Goal: Task Accomplishment & Management: Use online tool/utility

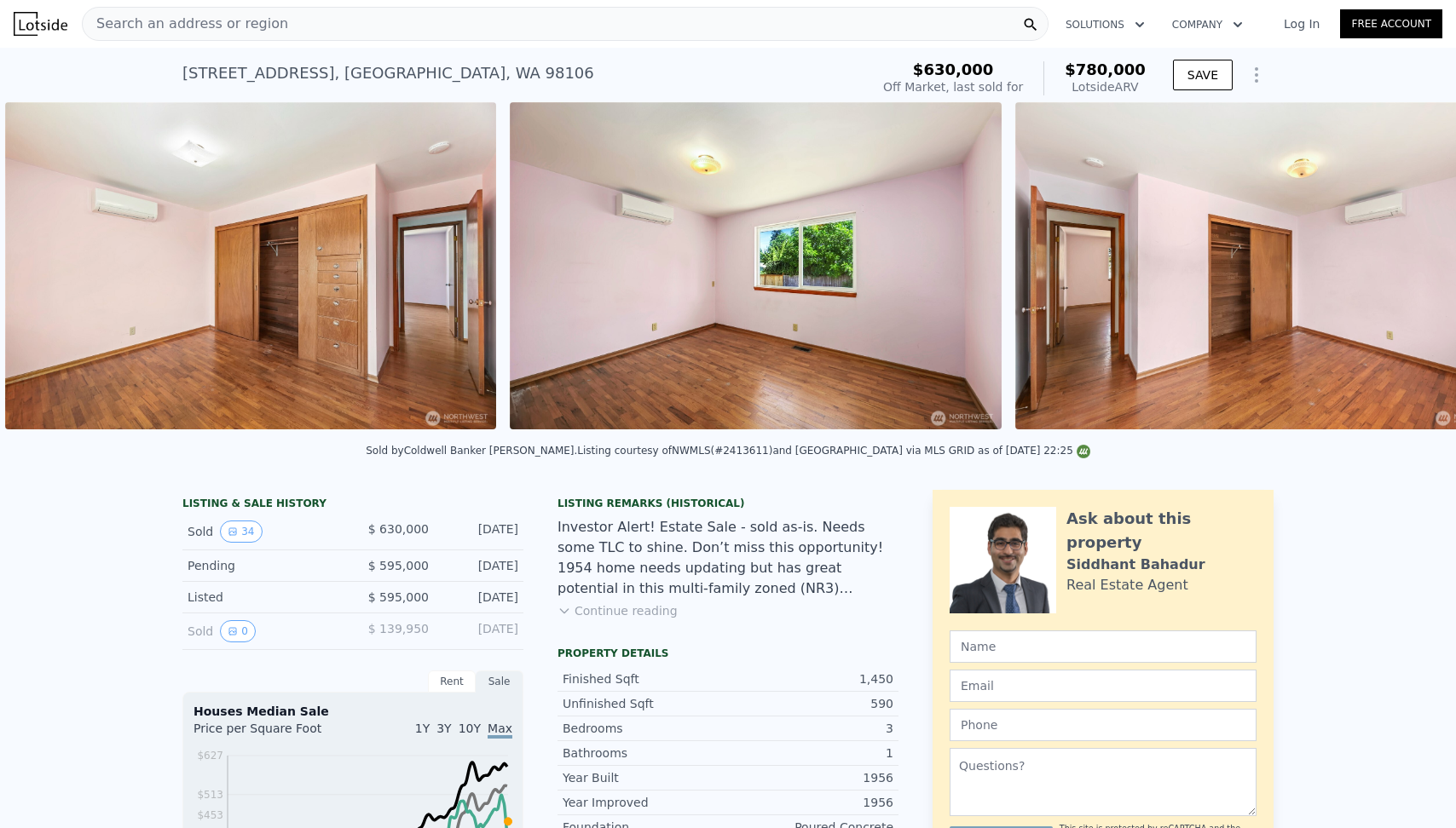
scroll to position [0, 7021]
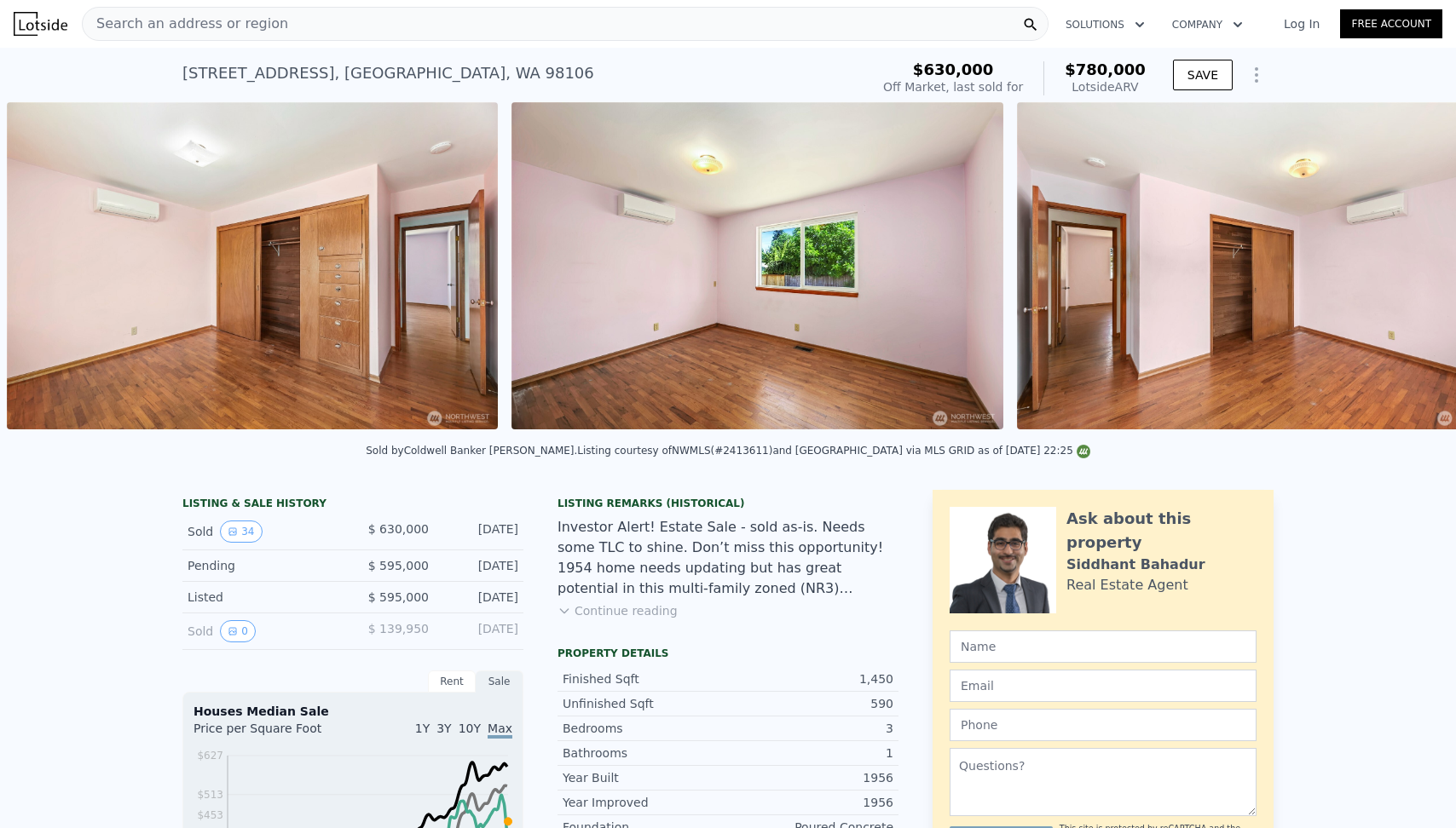
click at [798, 300] on img at bounding box center [757, 265] width 491 height 327
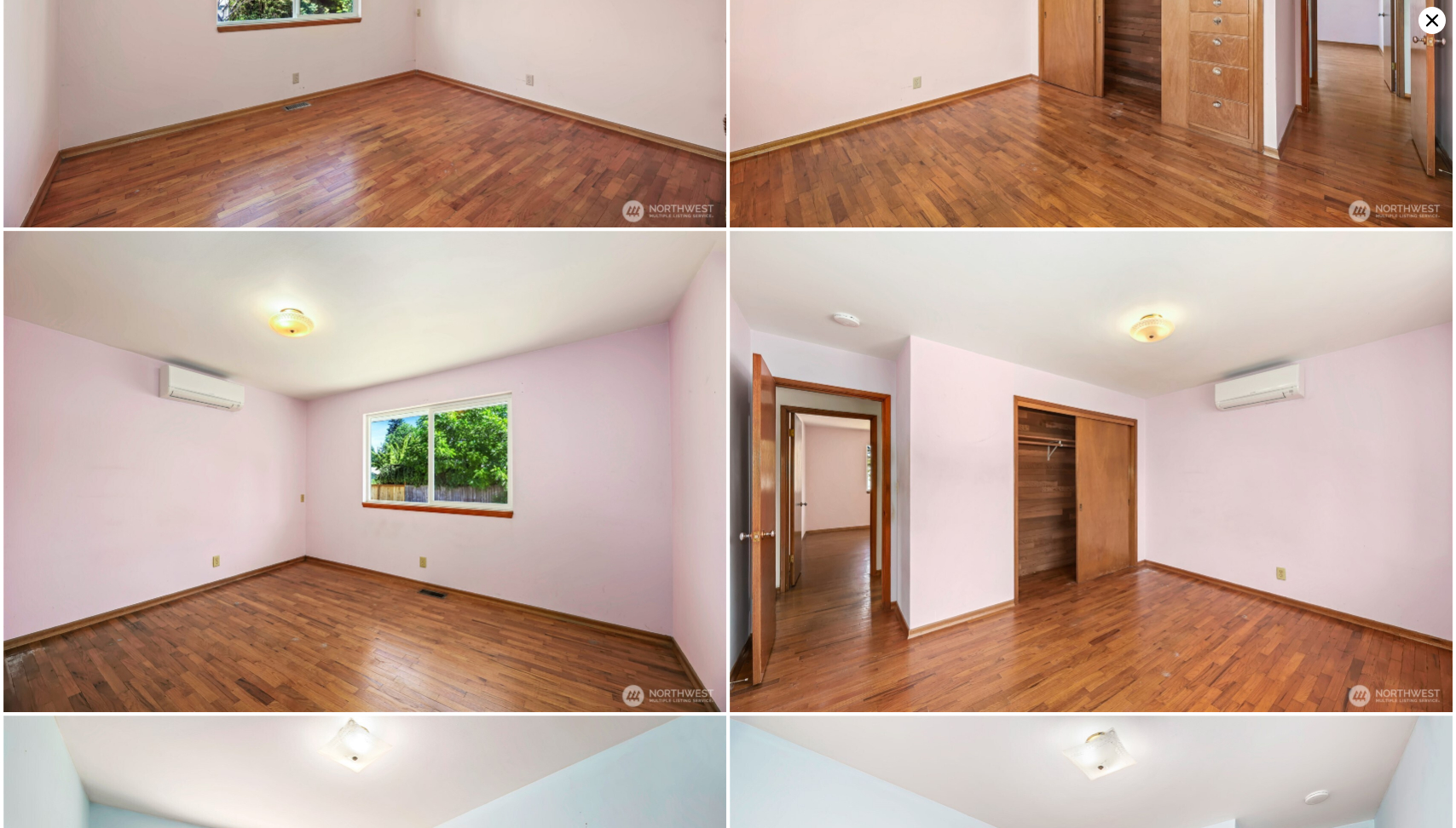
scroll to position [3572, 0]
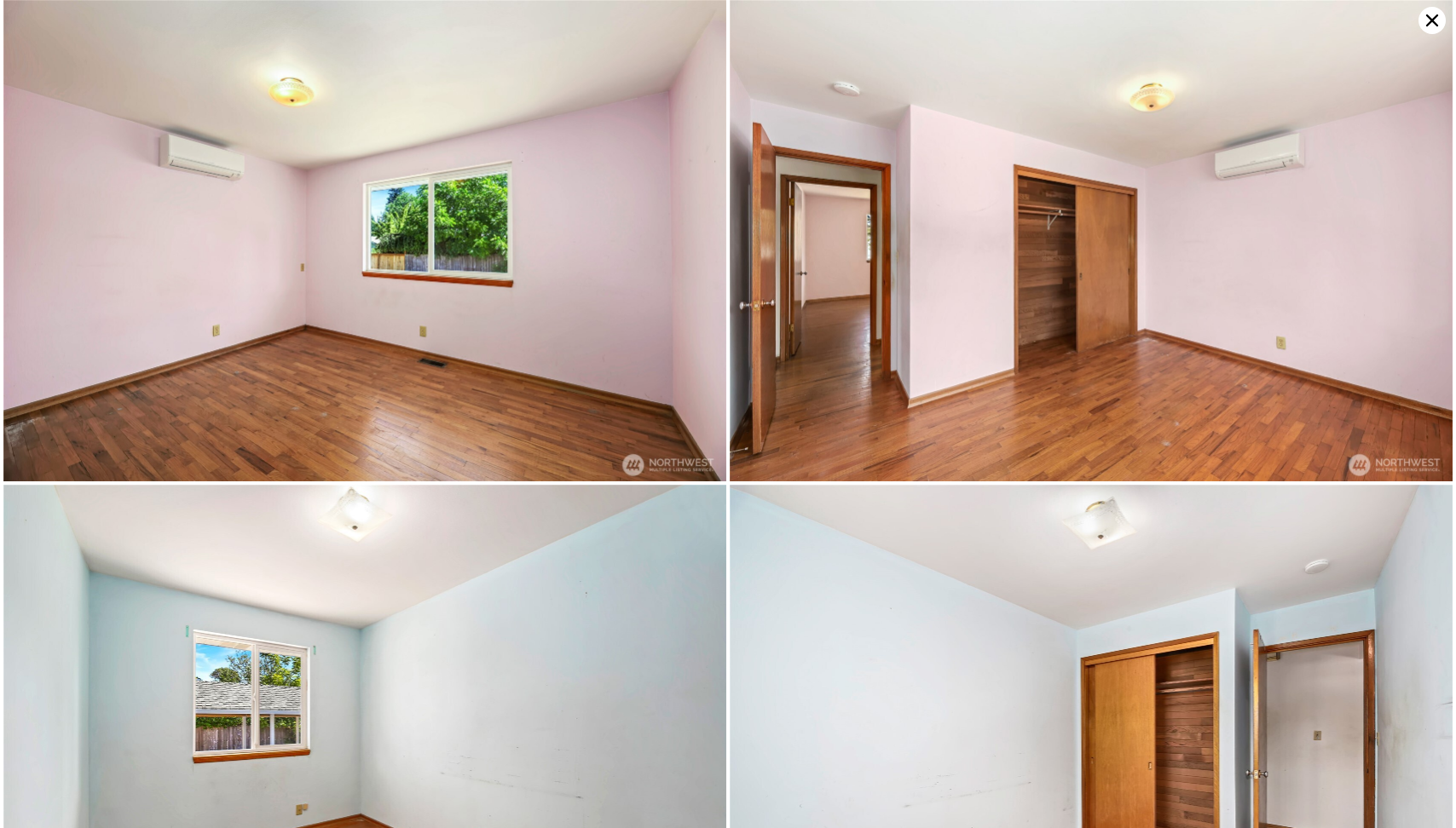
click at [422, 284] on img at bounding box center [365, 240] width 723 height 481
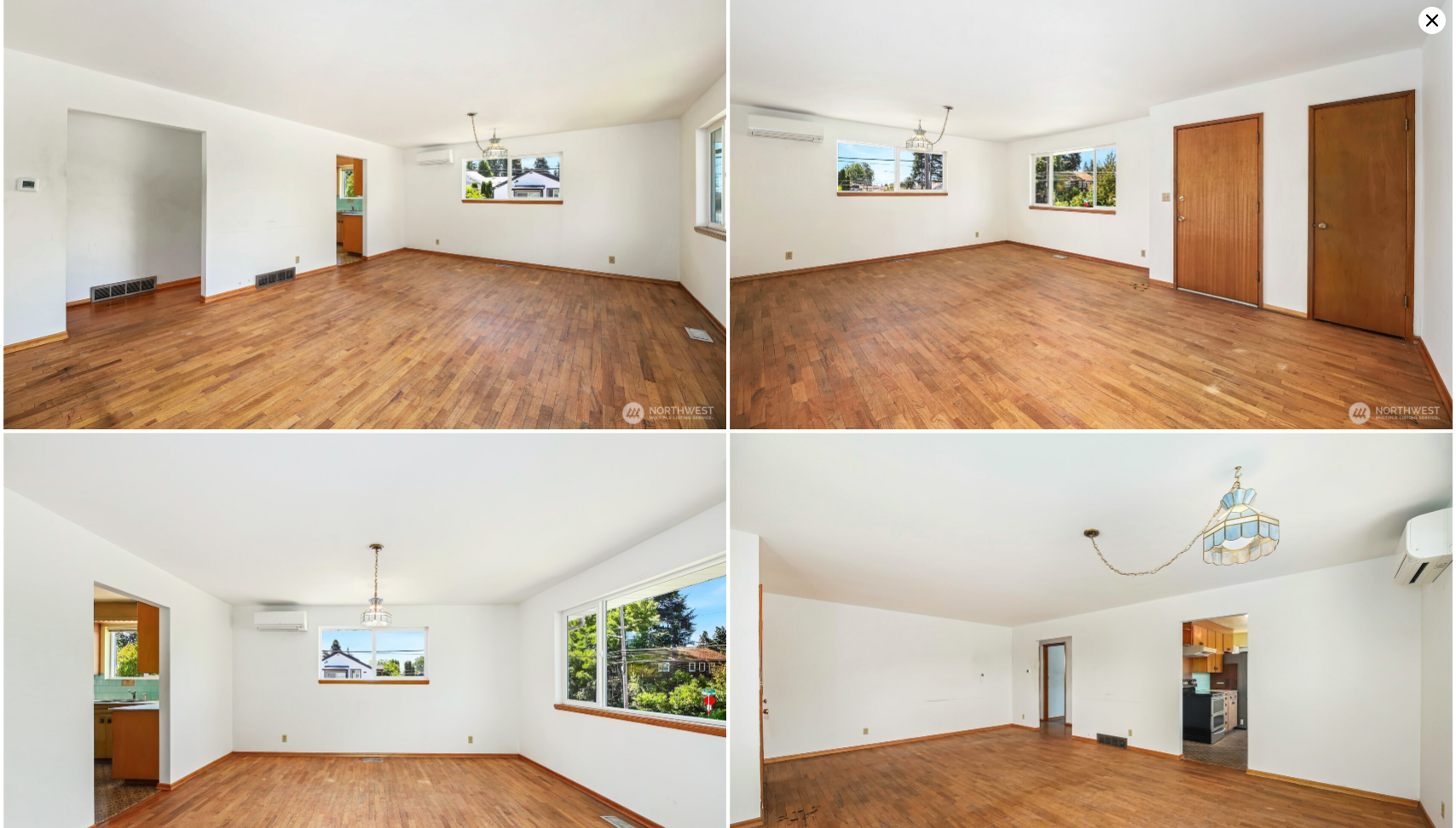
scroll to position [1632, 0]
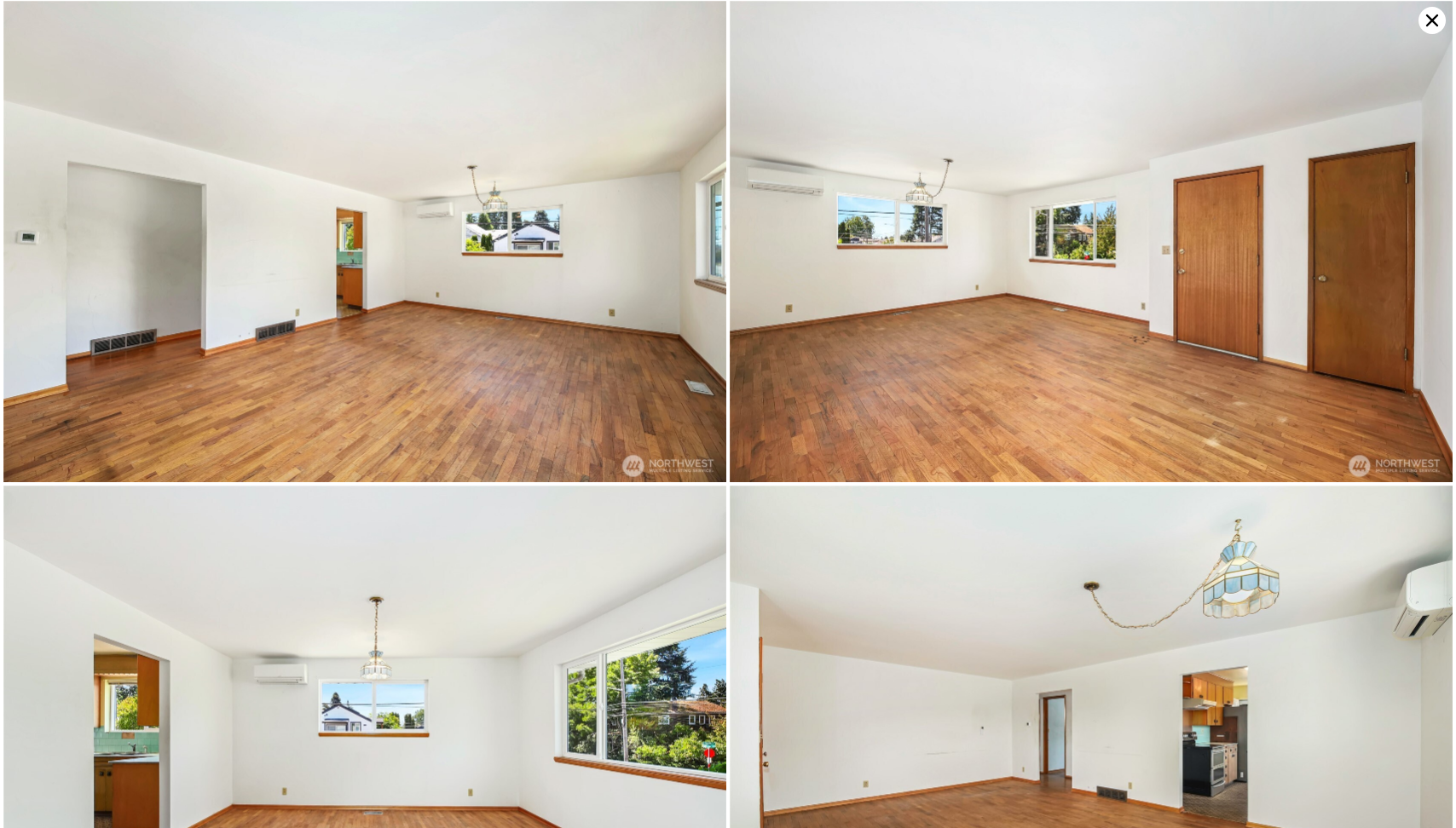
click at [1424, 24] on icon at bounding box center [1433, 21] width 27 height 27
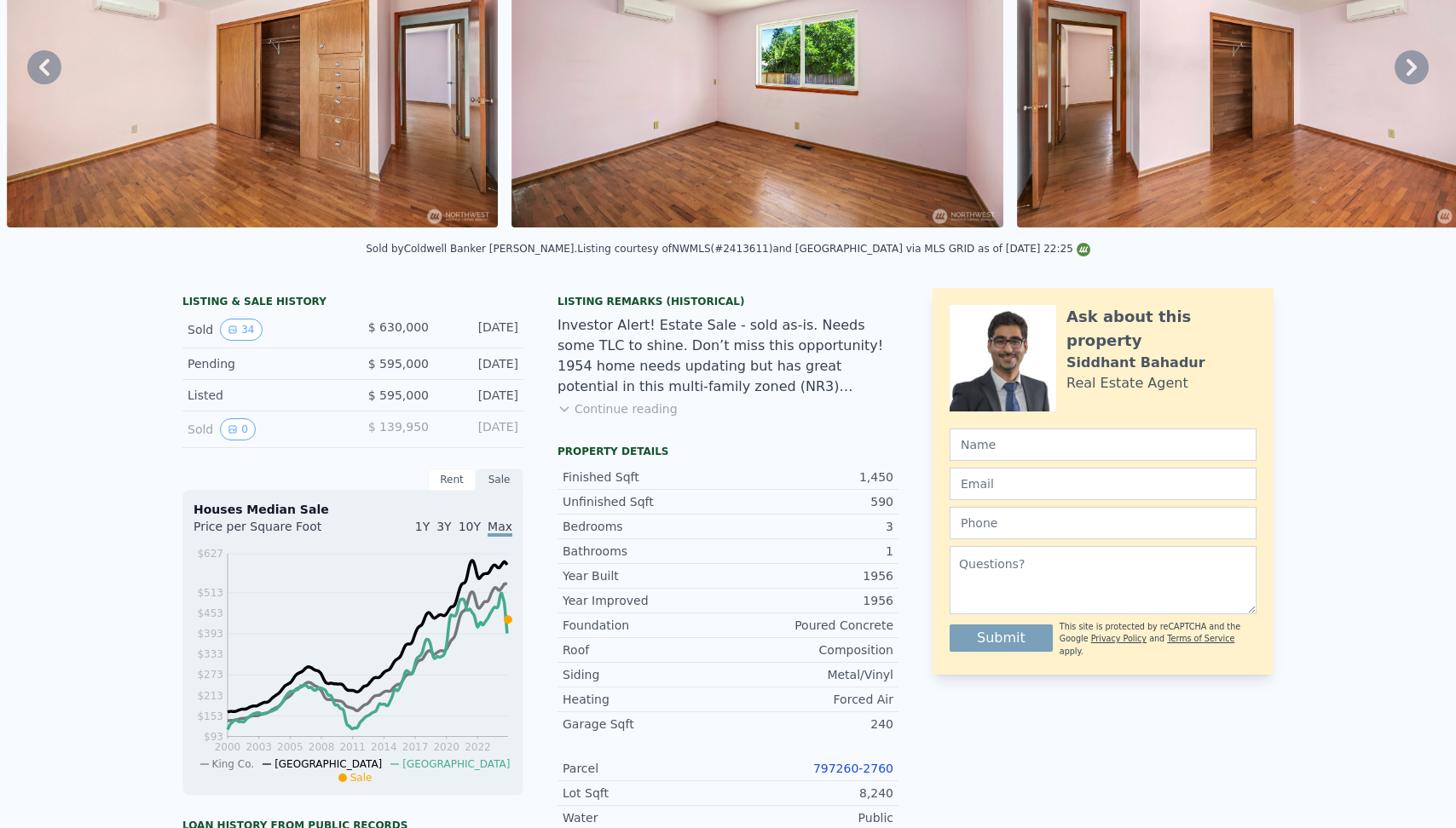
scroll to position [0, 0]
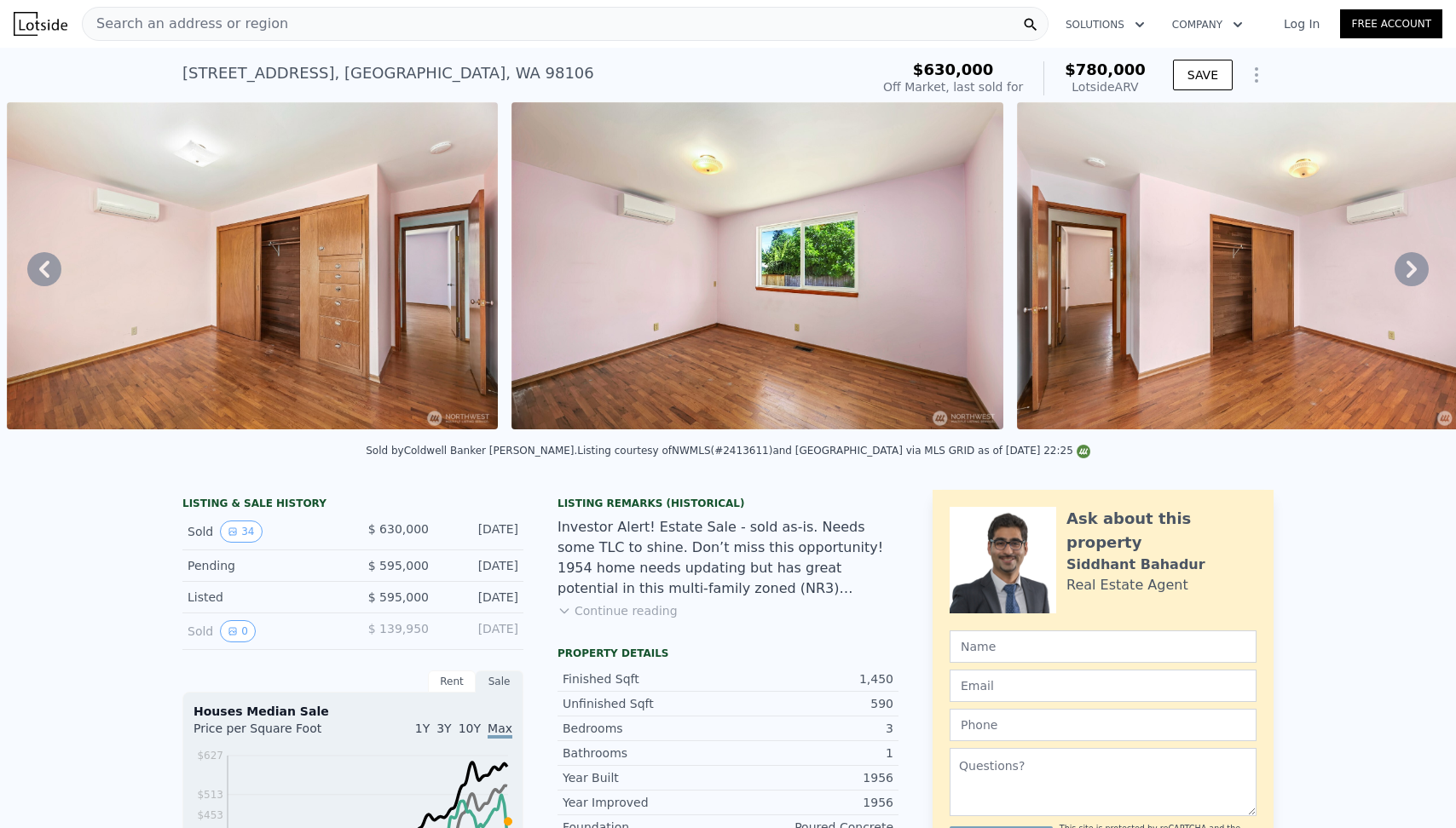
click at [658, 616] on button "Continue reading" at bounding box center [617, 611] width 120 height 17
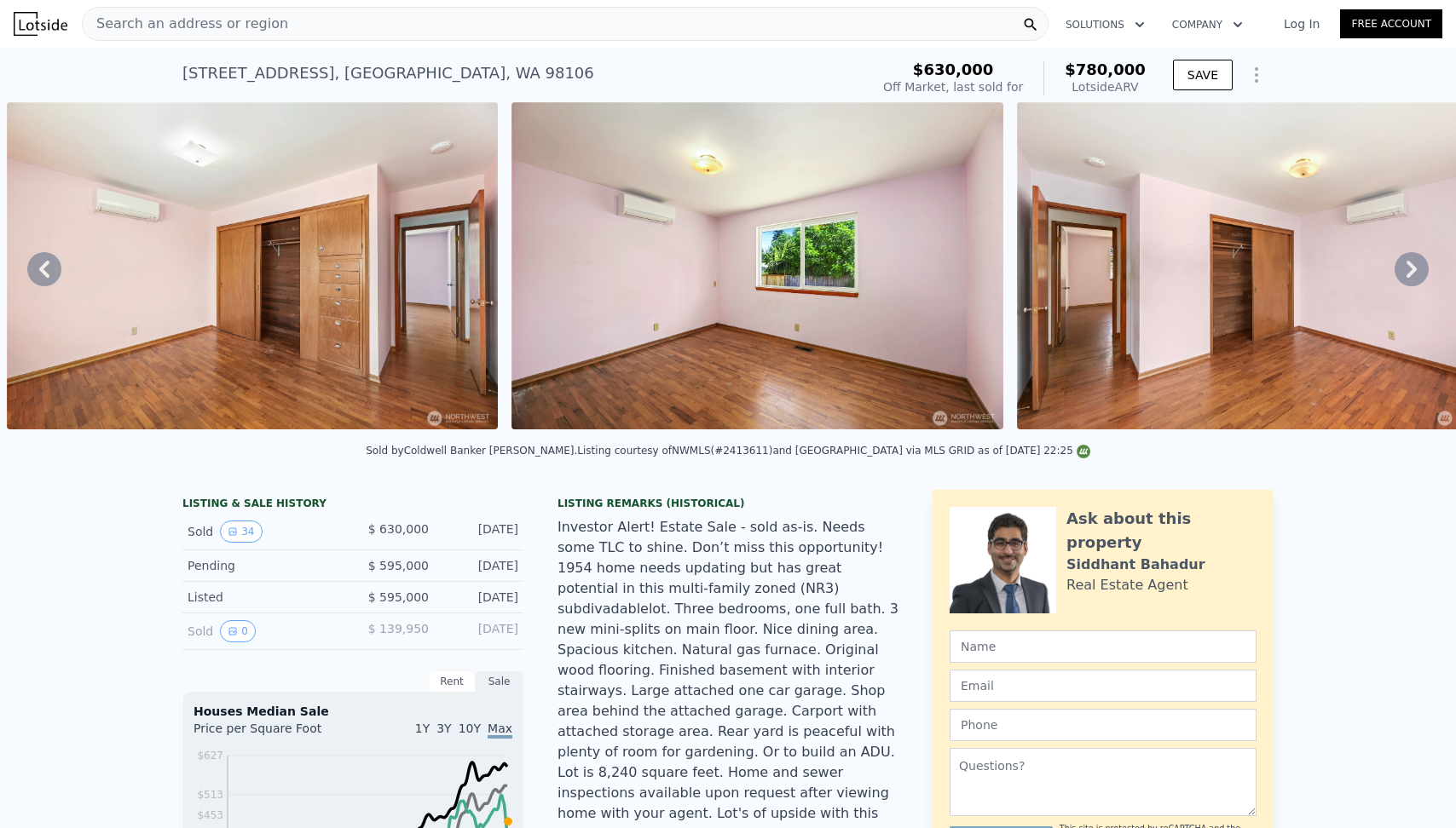
click at [1247, 83] on icon "Show Options" at bounding box center [1257, 75] width 21 height 21
click at [1192, 113] on div "Edit Structure" at bounding box center [1178, 119] width 191 height 34
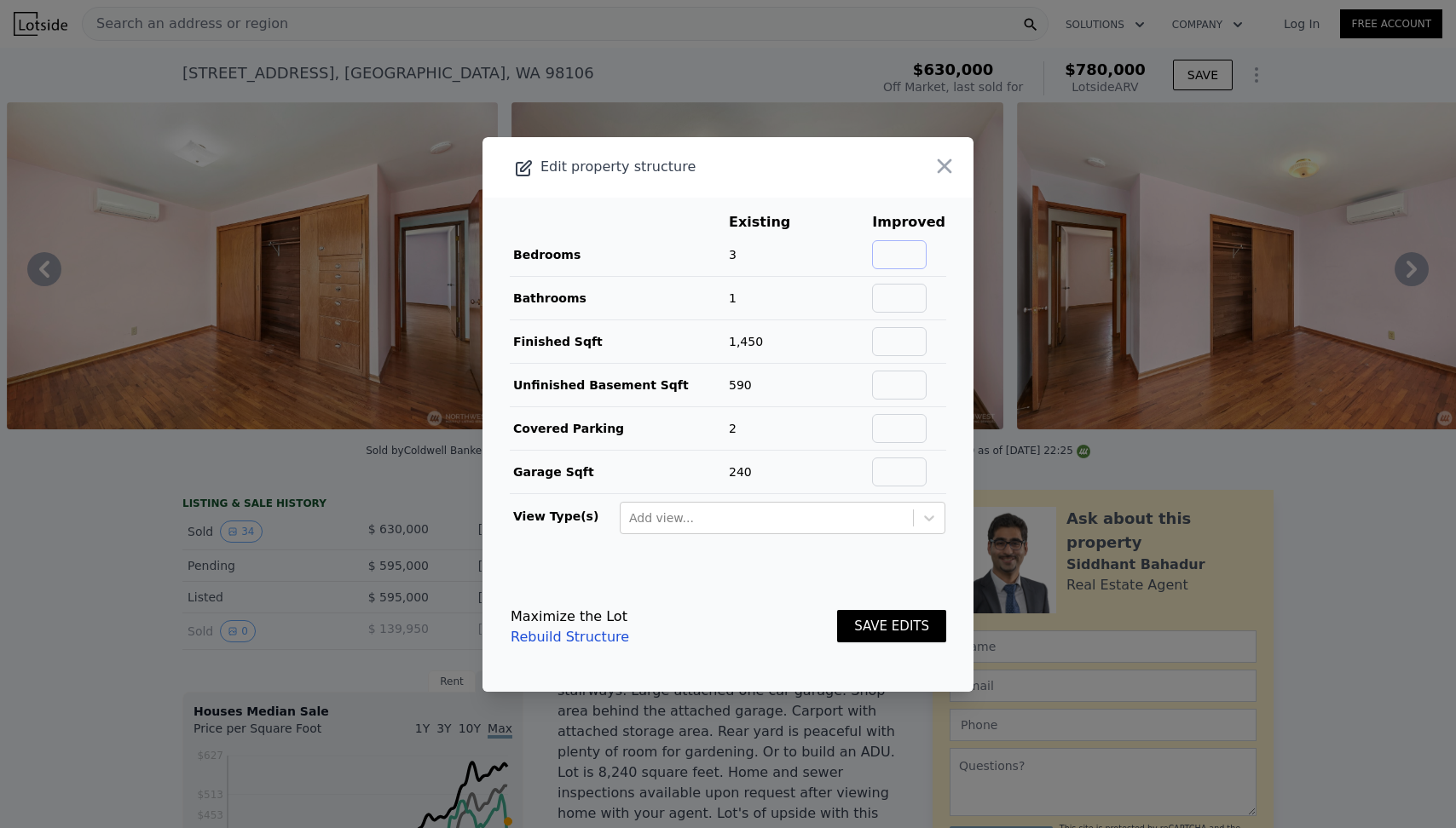
click at [889, 253] on input "text" at bounding box center [900, 255] width 55 height 29
type input "5"
click at [890, 298] on input "text" at bounding box center [900, 299] width 55 height 29
type input "3"
click at [919, 599] on div "SAVE EDITS" at bounding box center [891, 626] width 109 height 75
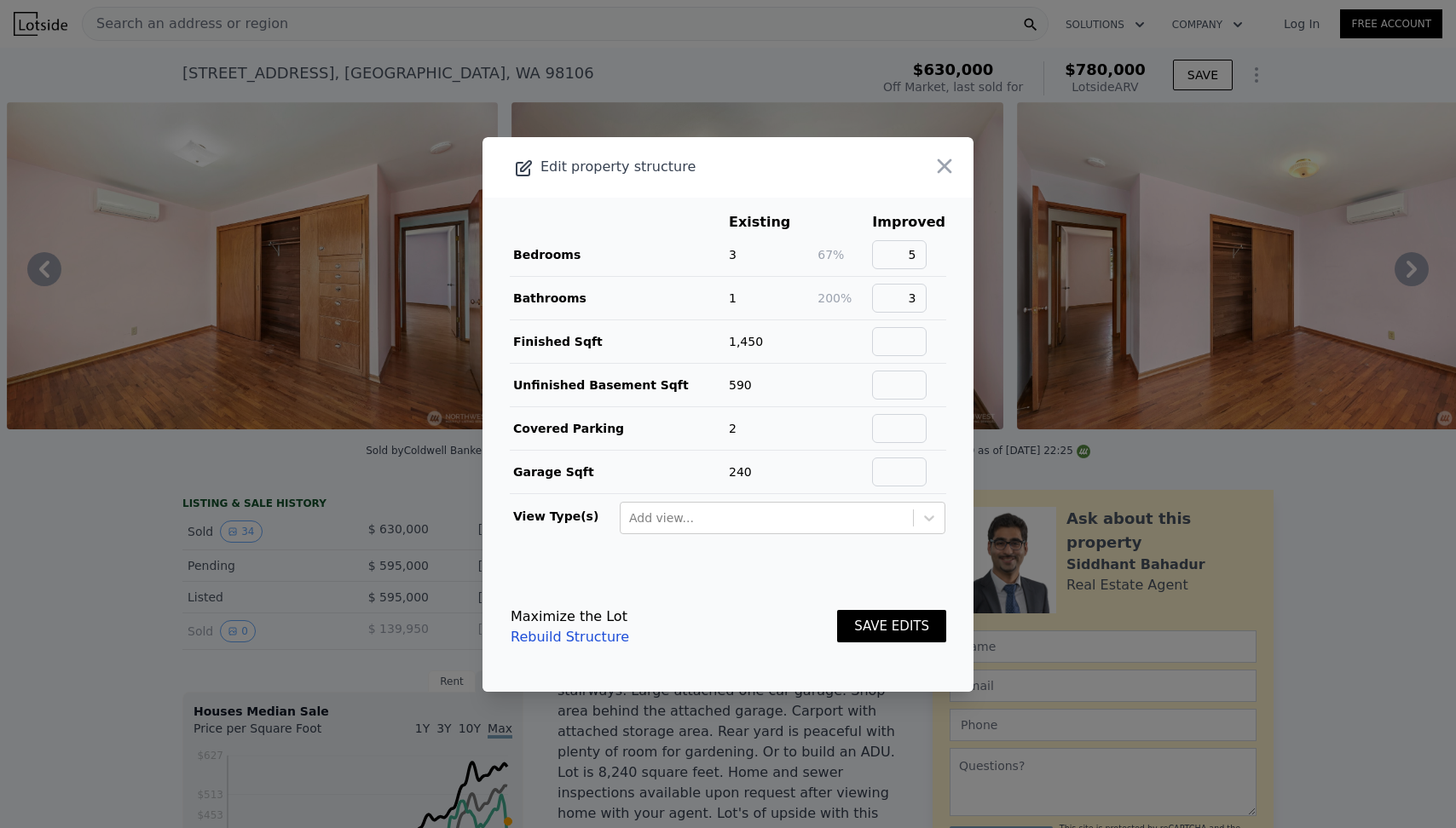
click at [919, 616] on button "SAVE EDITS" at bounding box center [891, 626] width 109 height 33
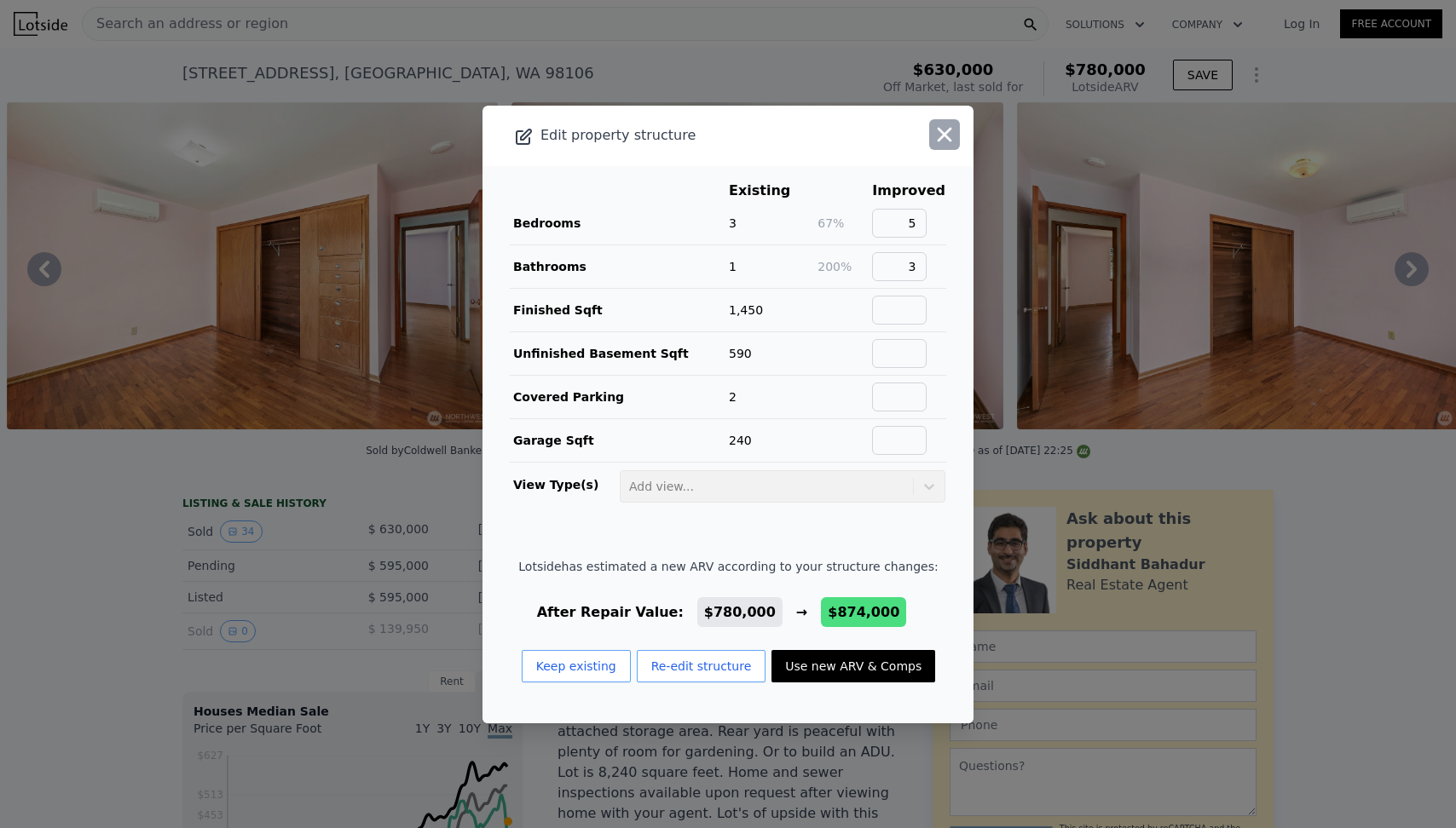
click at [941, 131] on icon "button" at bounding box center [944, 134] width 15 height 15
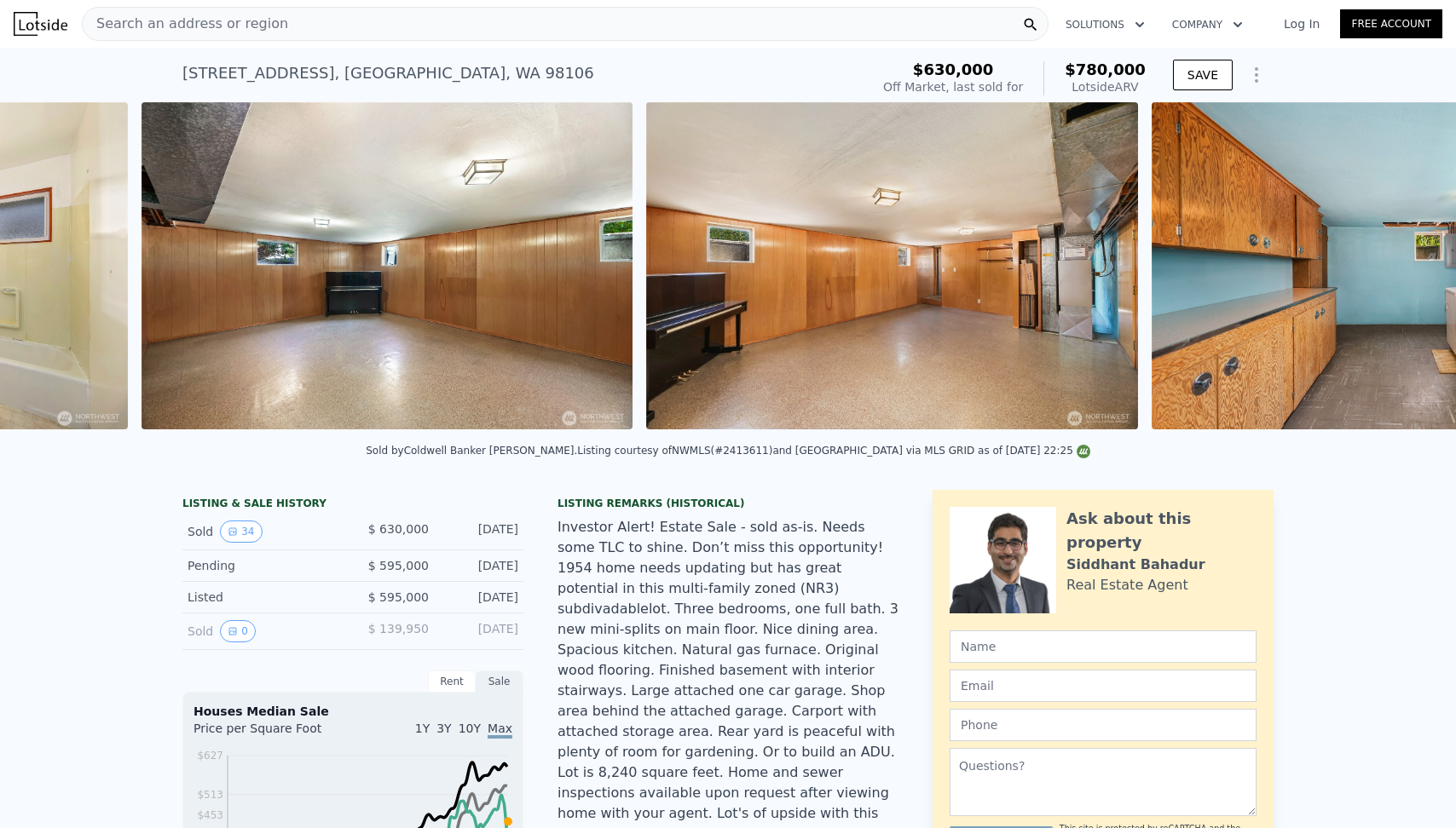
scroll to position [0, 10050]
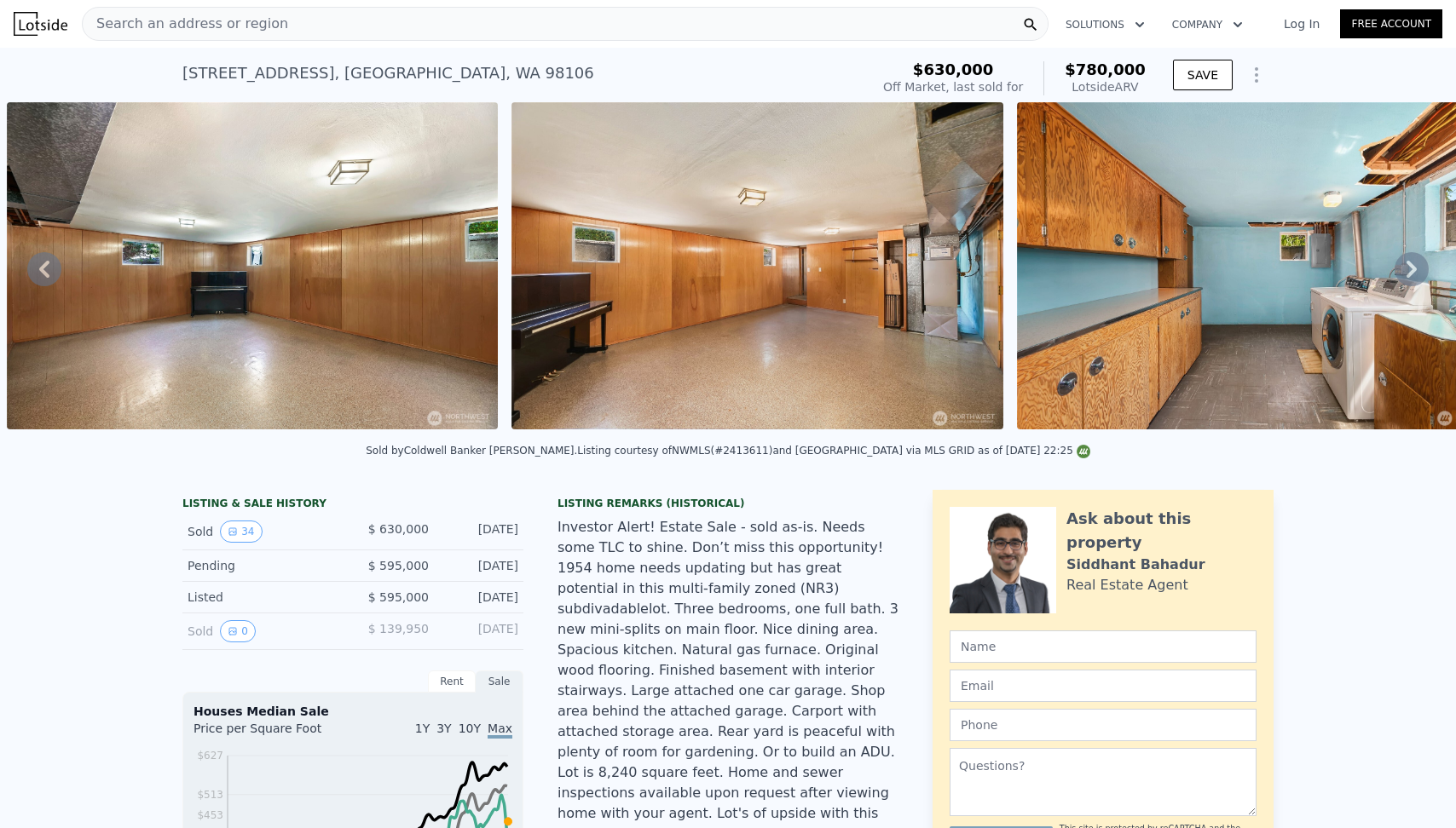
click at [813, 251] on img at bounding box center [757, 265] width 491 height 327
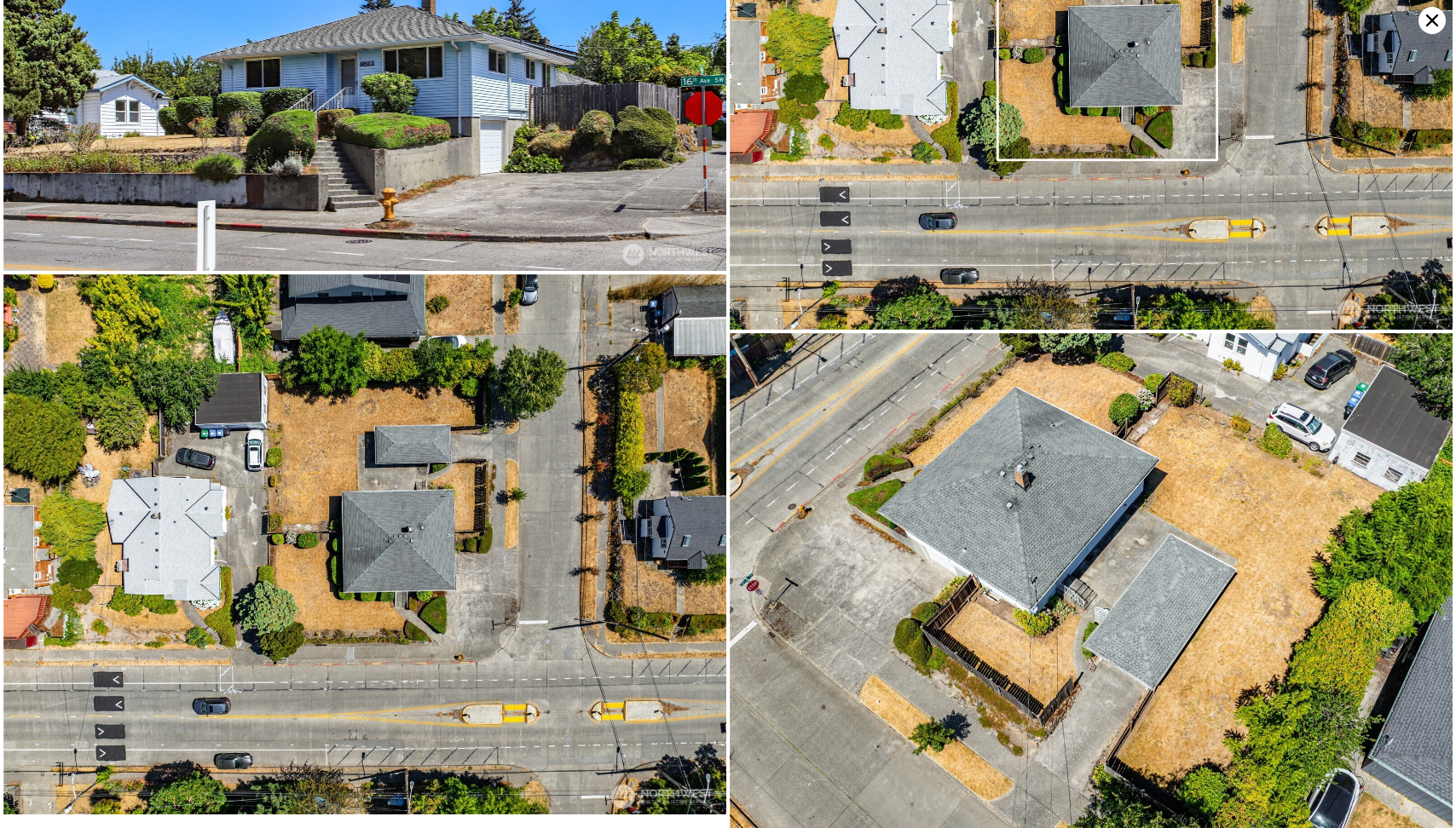
scroll to position [7709, 0]
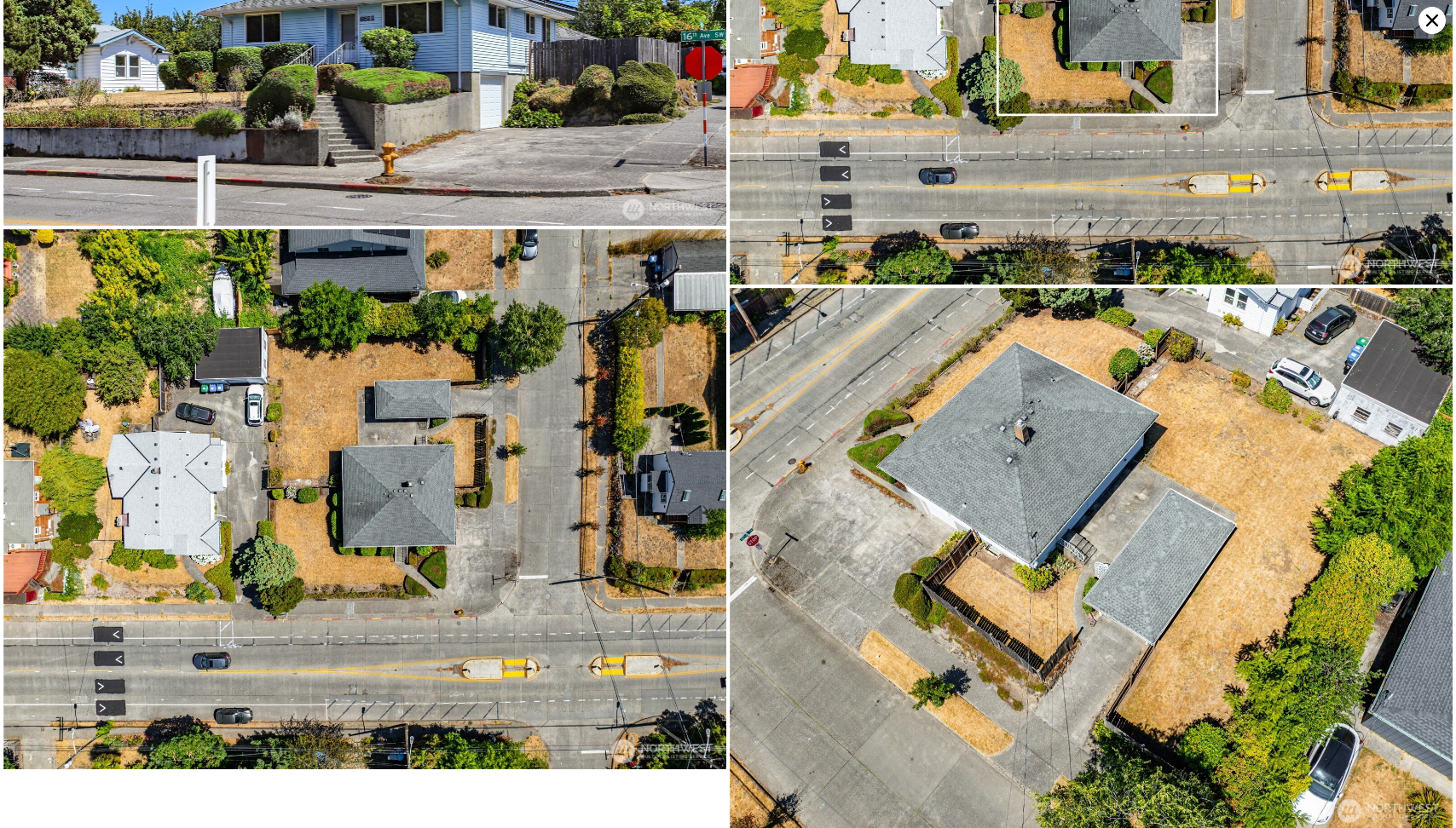
click at [1439, 25] on icon at bounding box center [1433, 21] width 27 height 27
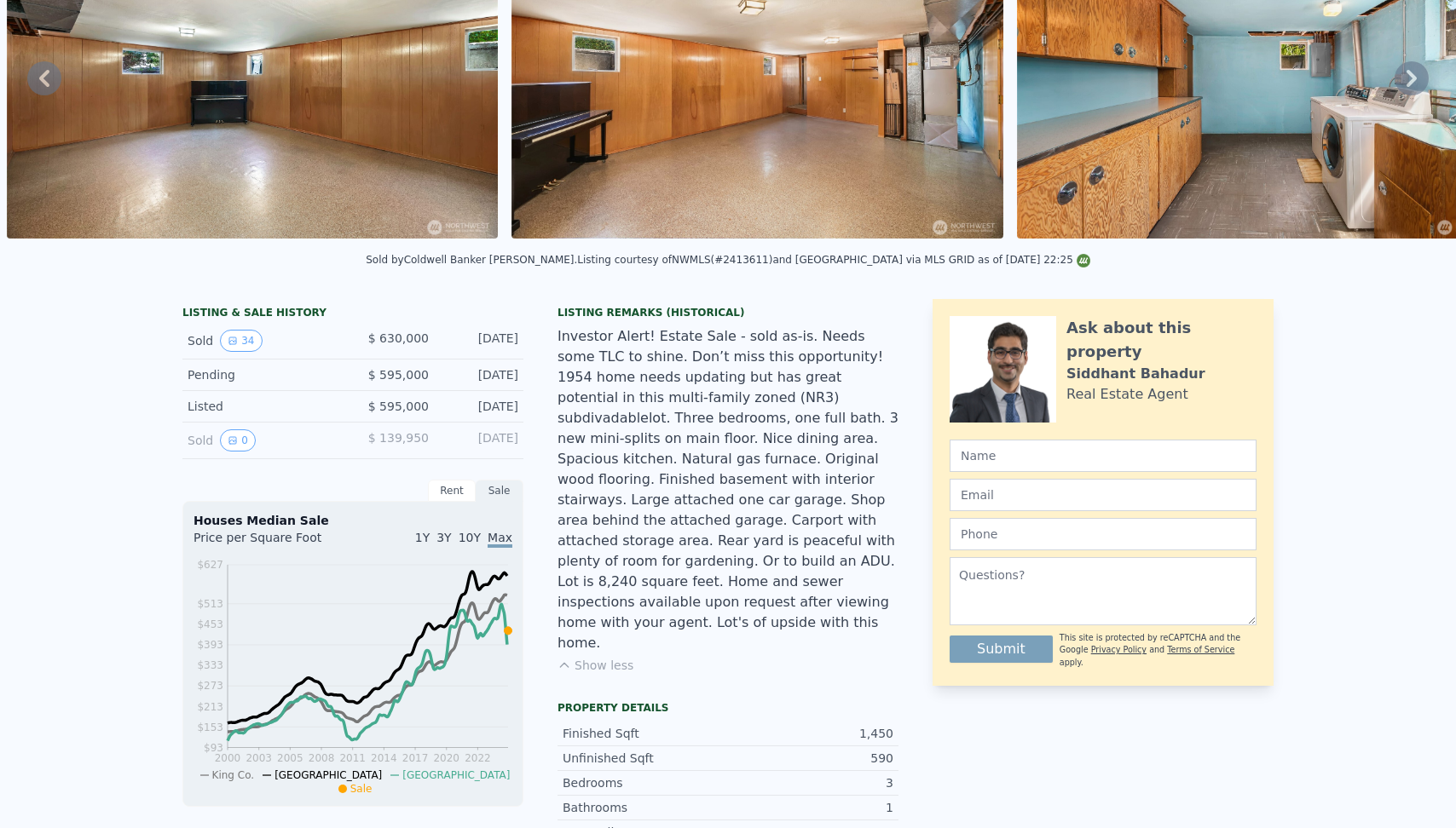
scroll to position [0, 0]
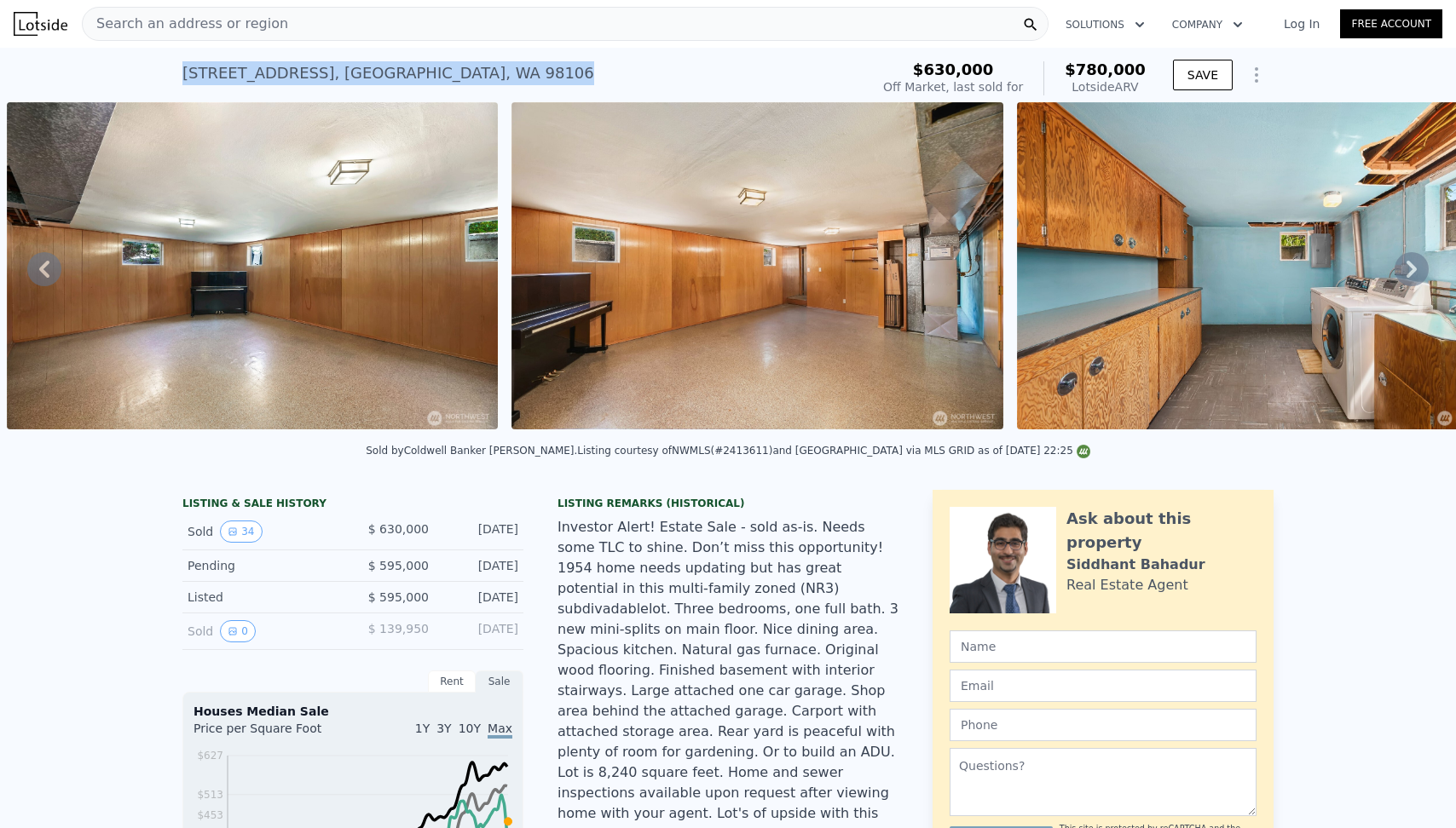
drag, startPoint x: 484, startPoint y: 69, endPoint x: 132, endPoint y: 72, distance: 352.0
click at [132, 72] on div "8522 16th Ave SW , Seattle , WA 98106 Sold Aug 2025 for $630k (~ARV $780k ) $63…" at bounding box center [728, 76] width 1456 height 55
copy div "8522 16th Ave SW , Seattle , WA 98106"
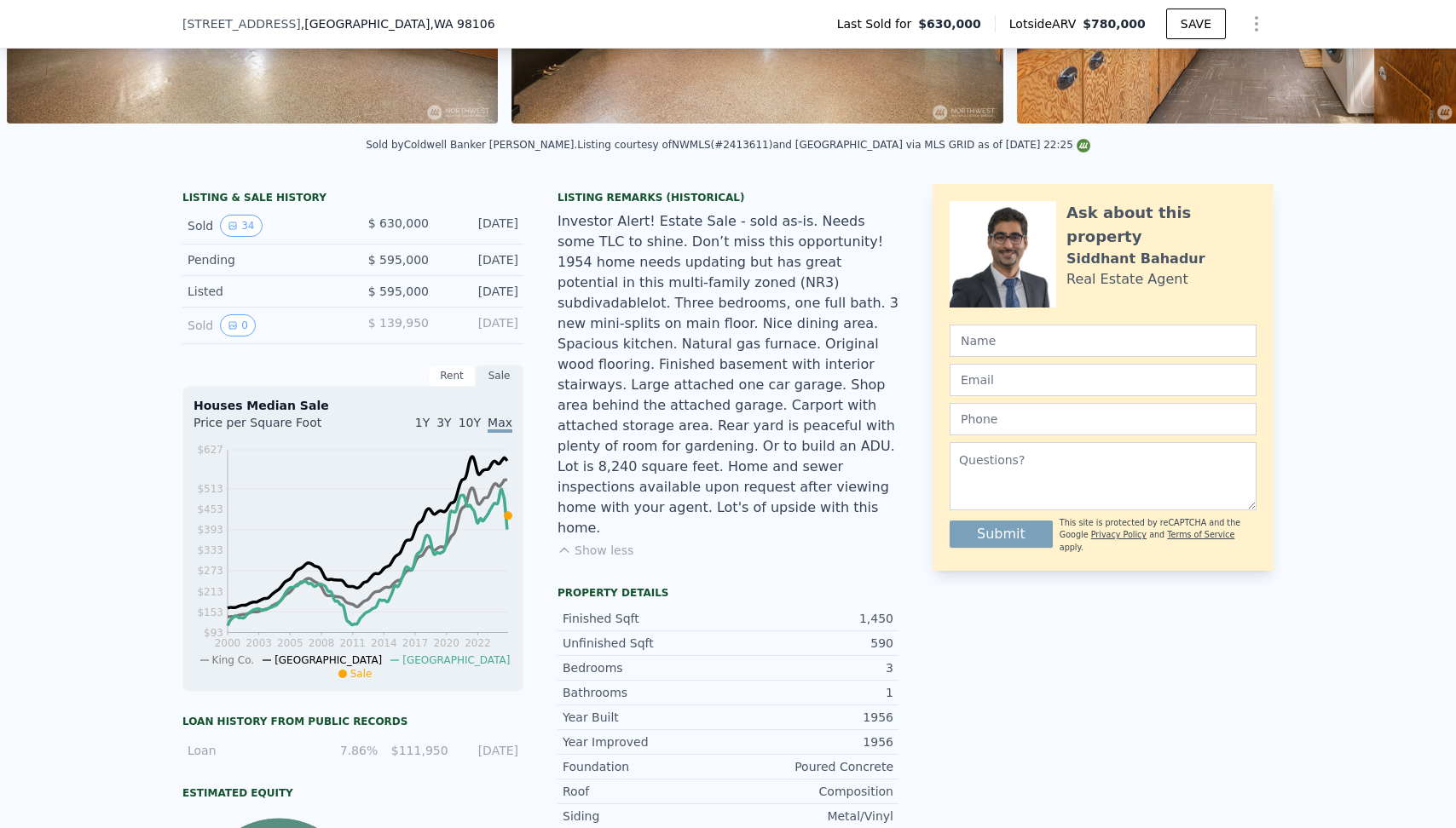
scroll to position [122, 0]
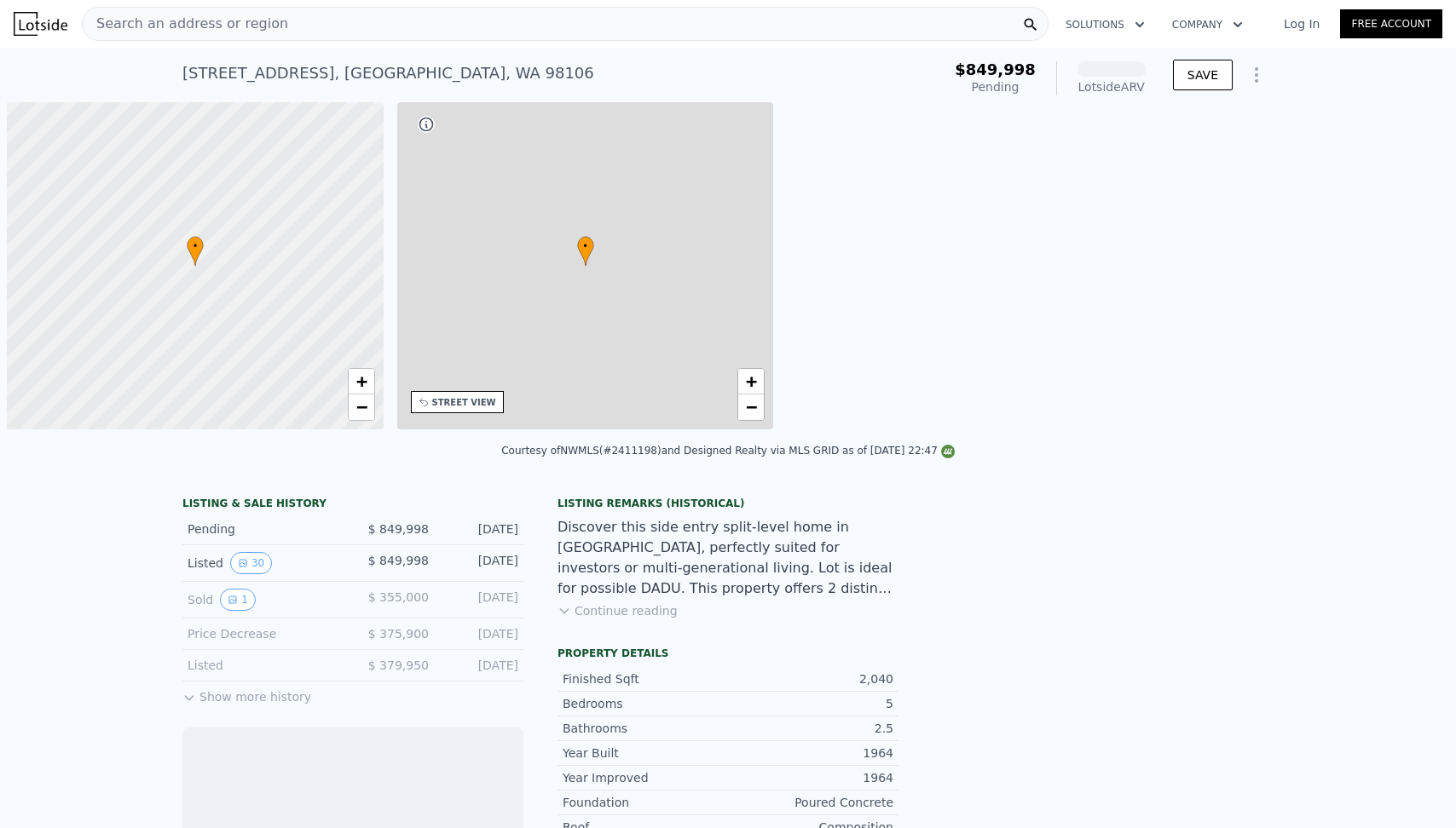
scroll to position [0, 7]
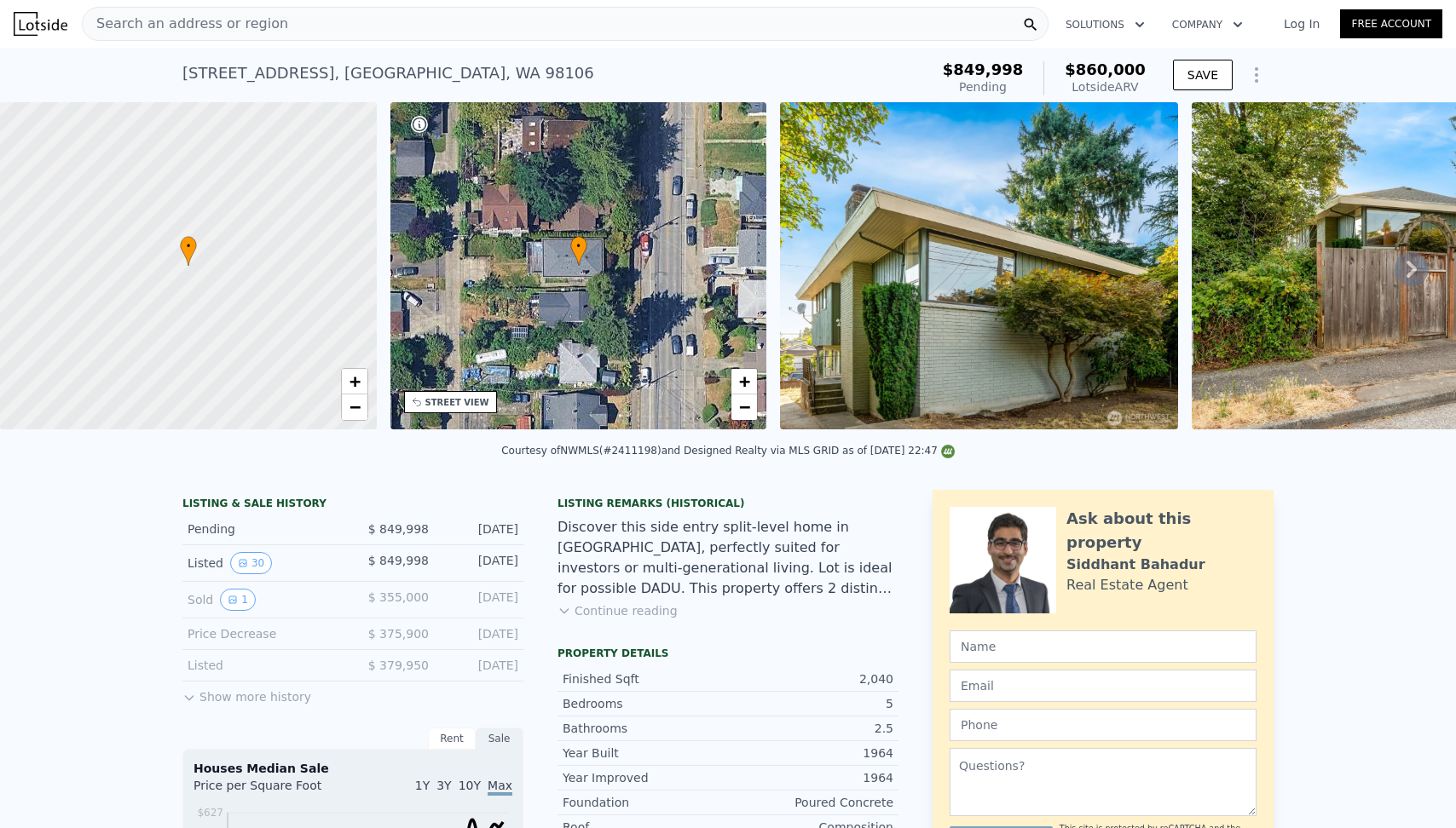
click at [509, 269] on div "• + −" at bounding box center [579, 265] width 377 height 327
click at [749, 387] on span "+" at bounding box center [744, 381] width 11 height 21
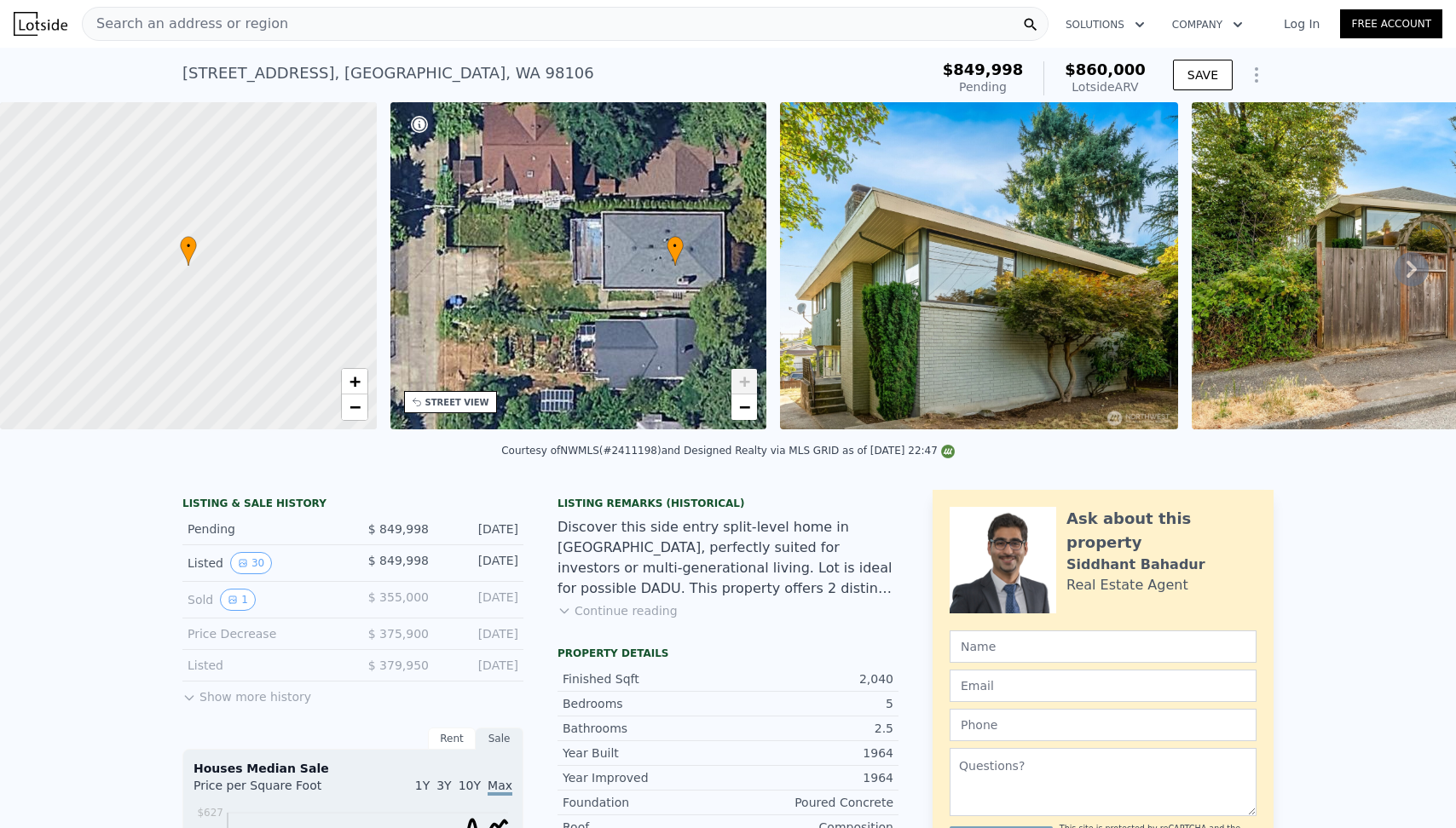
drag, startPoint x: 482, startPoint y: 233, endPoint x: 569, endPoint y: 237, distance: 87.1
click at [569, 236] on div "• + −" at bounding box center [579, 265] width 377 height 327
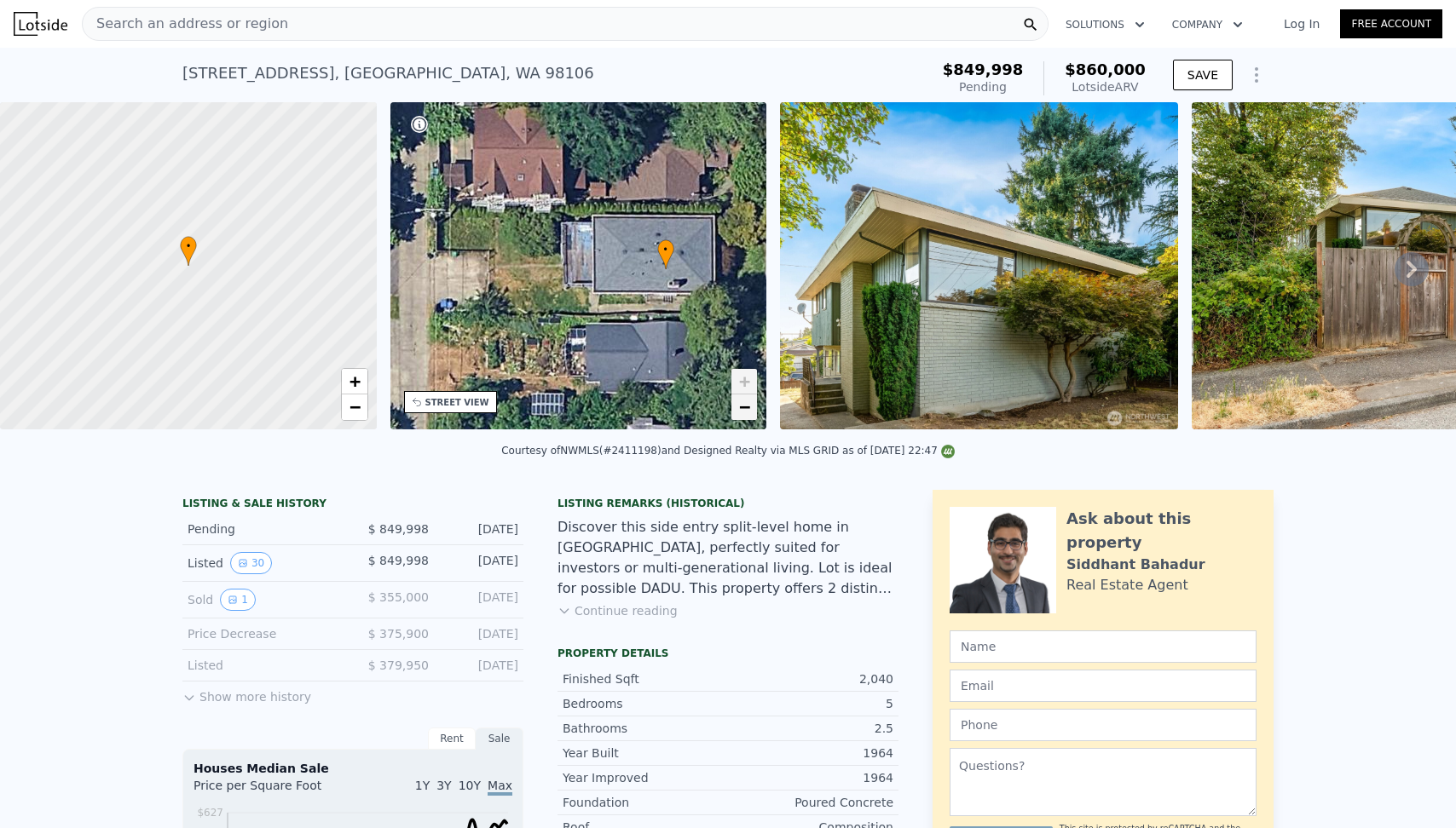
click at [739, 409] on span "−" at bounding box center [744, 407] width 11 height 21
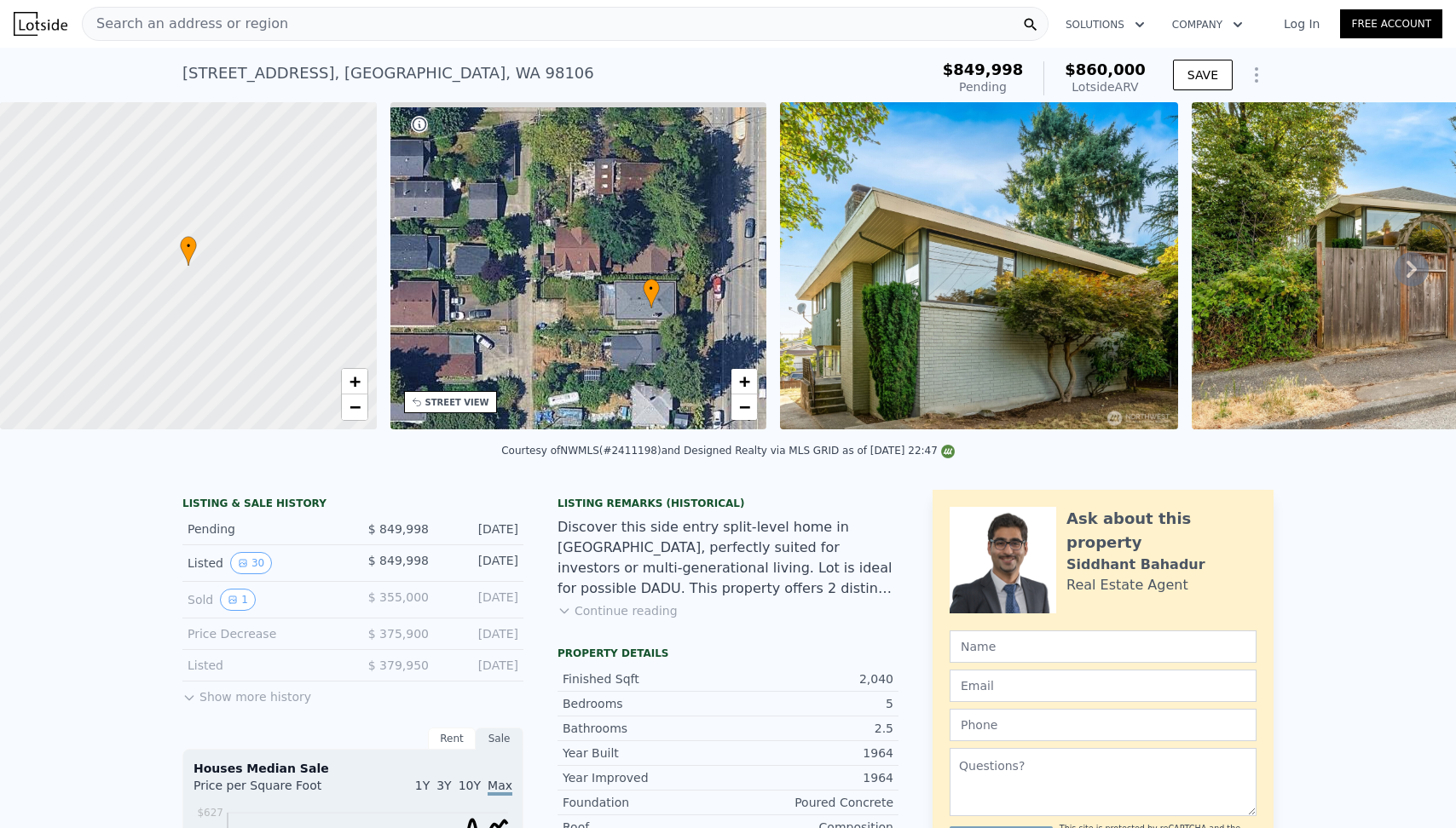
drag, startPoint x: 589, startPoint y: 297, endPoint x: 618, endPoint y: 336, distance: 48.6
click at [618, 337] on div "• + −" at bounding box center [579, 265] width 377 height 327
click at [740, 395] on link "−" at bounding box center [744, 408] width 26 height 26
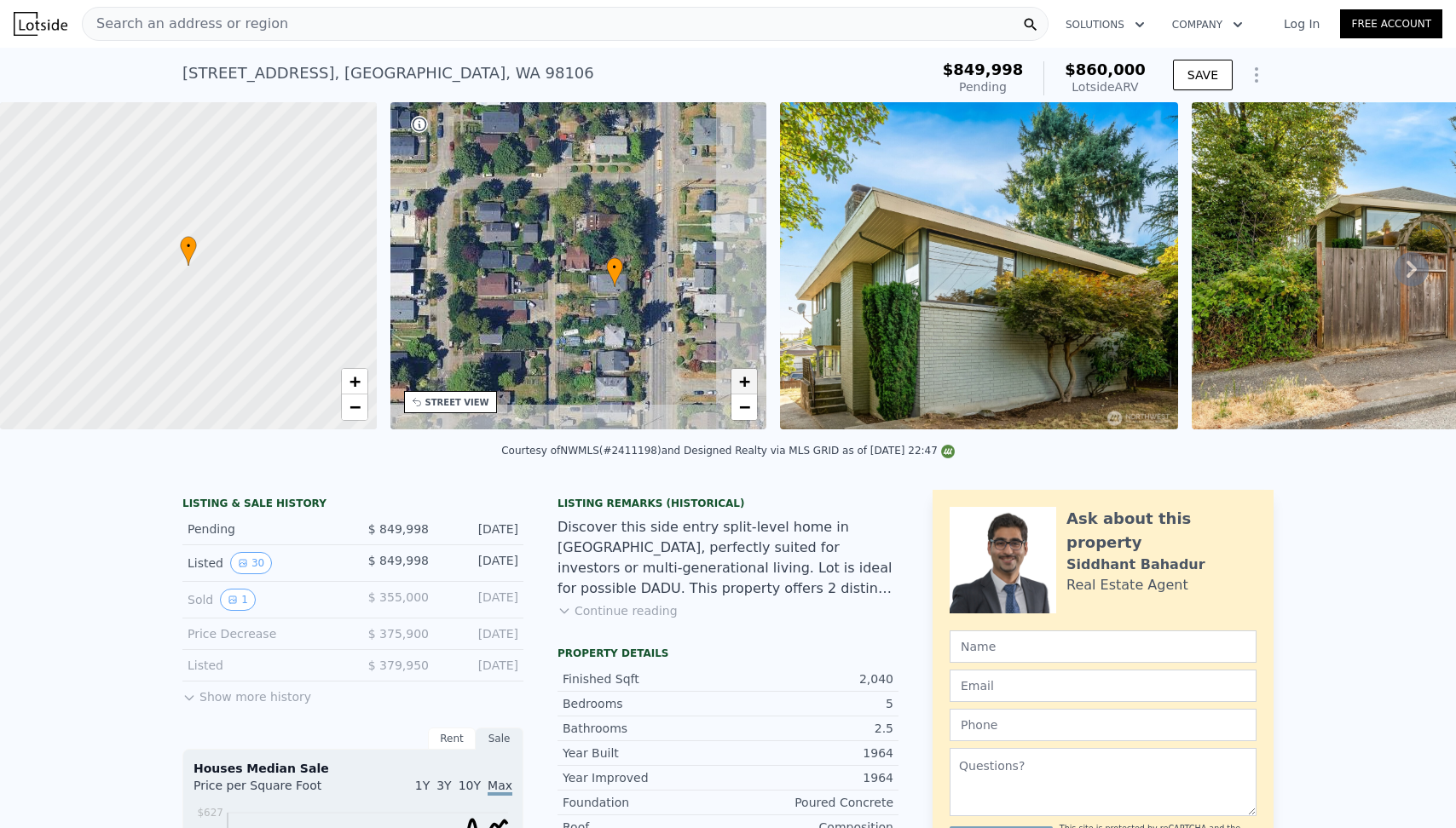
click at [741, 380] on span "+" at bounding box center [744, 381] width 11 height 21
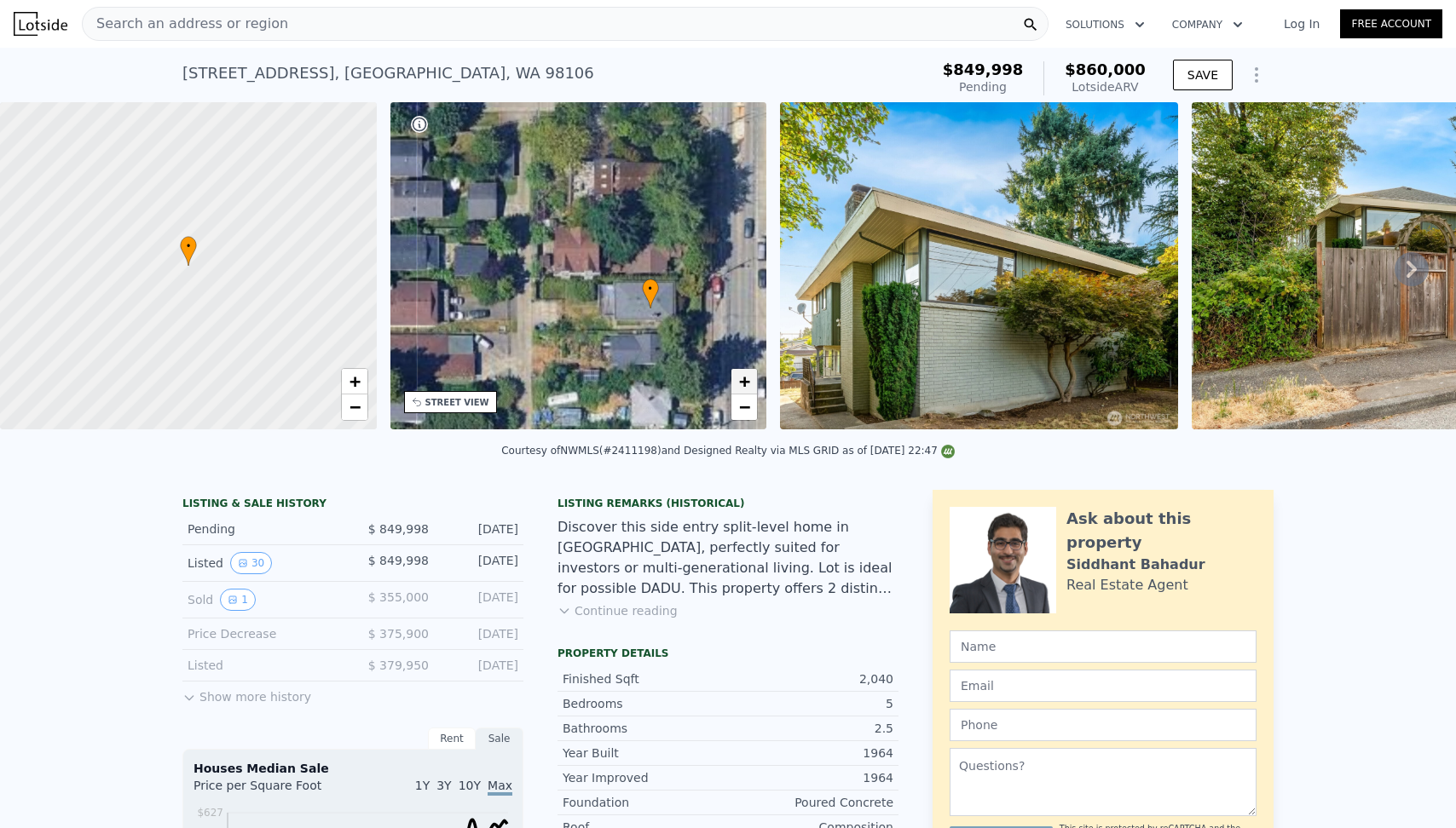
click at [741, 380] on span "+" at bounding box center [744, 381] width 11 height 21
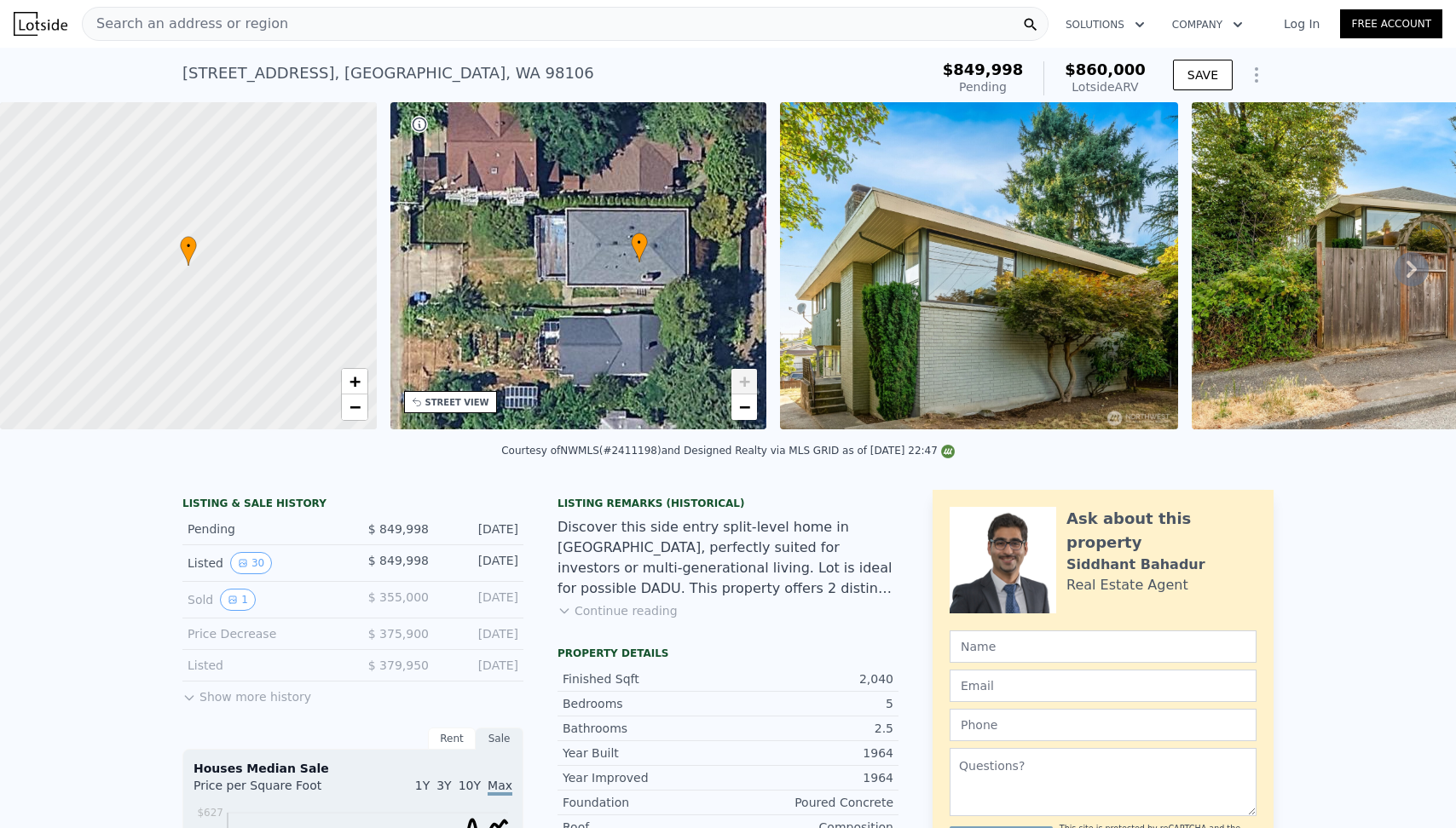
drag, startPoint x: 716, startPoint y: 305, endPoint x: 634, endPoint y: 216, distance: 121.0
click at [634, 216] on div "• + −" at bounding box center [579, 265] width 377 height 327
